Goal: Check status: Check status

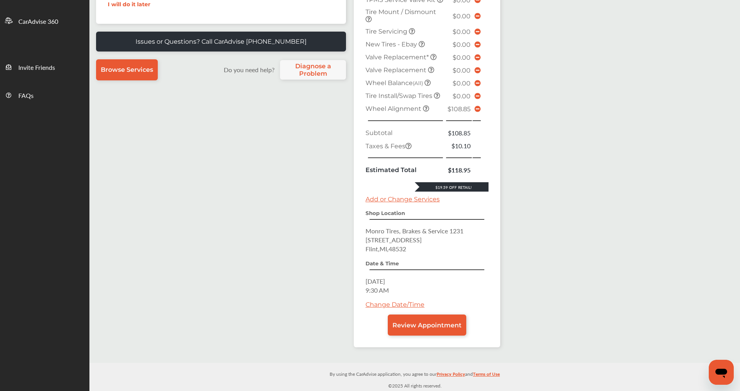
scroll to position [234, 0]
click at [424, 109] on icon at bounding box center [426, 108] width 6 height 6
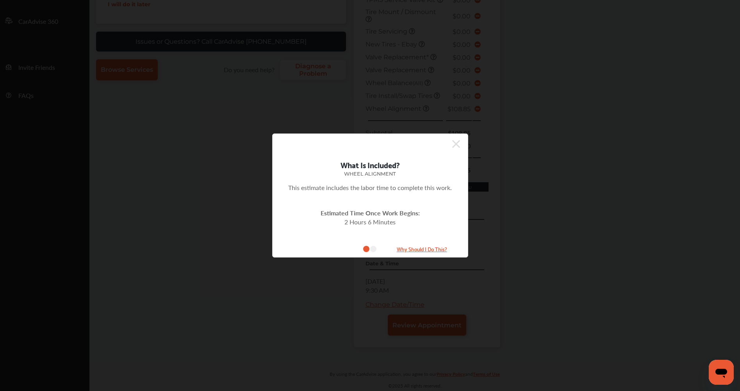
click at [456, 143] on icon at bounding box center [456, 144] width 8 height 13
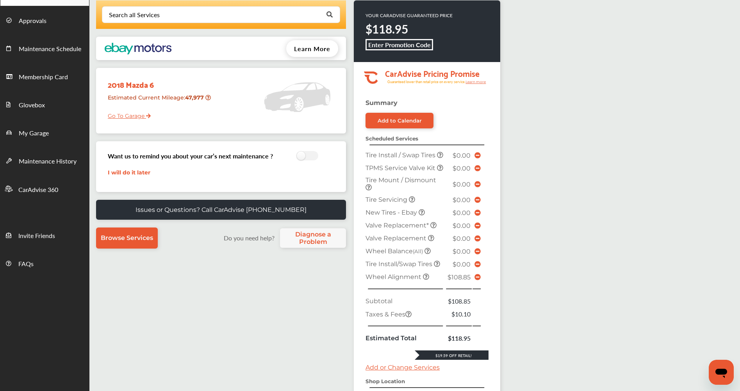
scroll to position [39, 0]
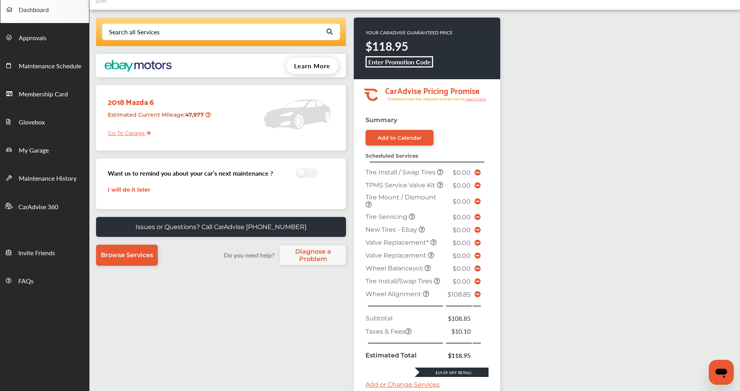
click at [479, 298] on icon at bounding box center [478, 294] width 6 height 6
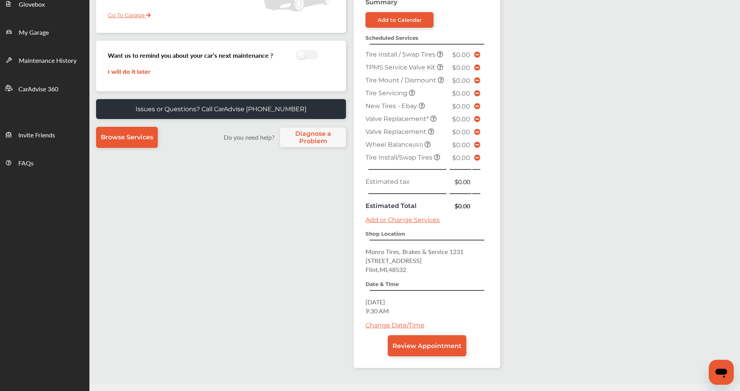
scroll to position [139, 0]
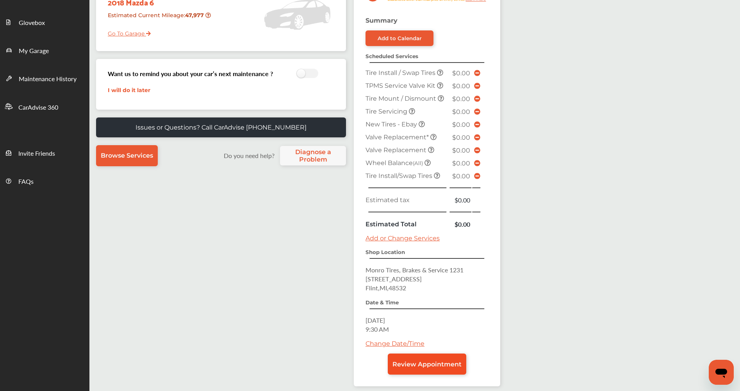
click at [427, 364] on span "Review Appointment" at bounding box center [427, 364] width 69 height 7
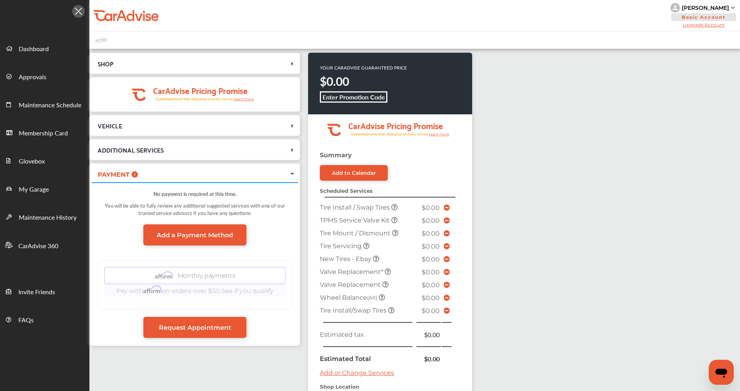
click at [292, 125] on icon at bounding box center [293, 126] width 8 height 6
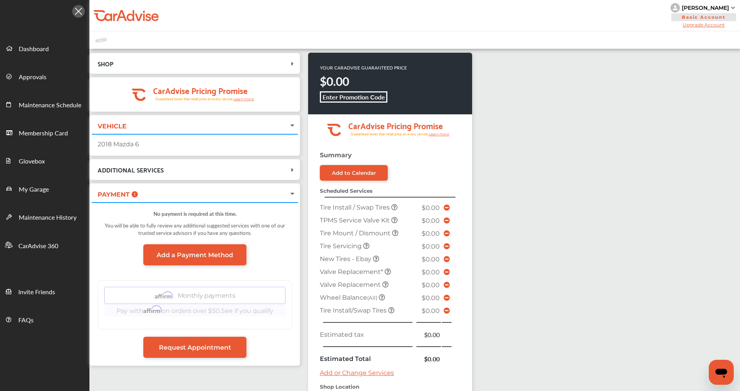
click at [292, 125] on icon at bounding box center [292, 126] width 6 height 8
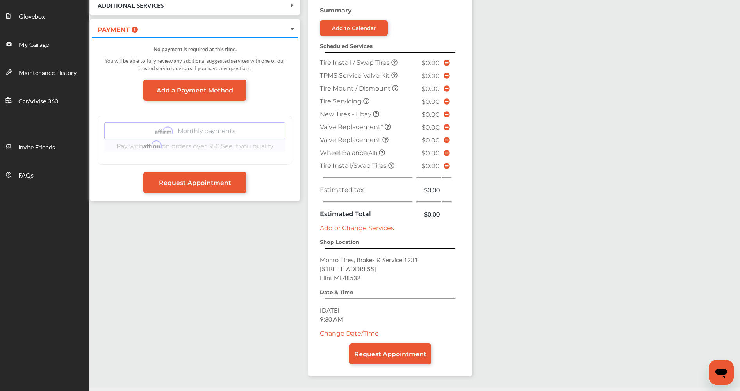
scroll to position [131, 0]
